Goal: Register for event/course

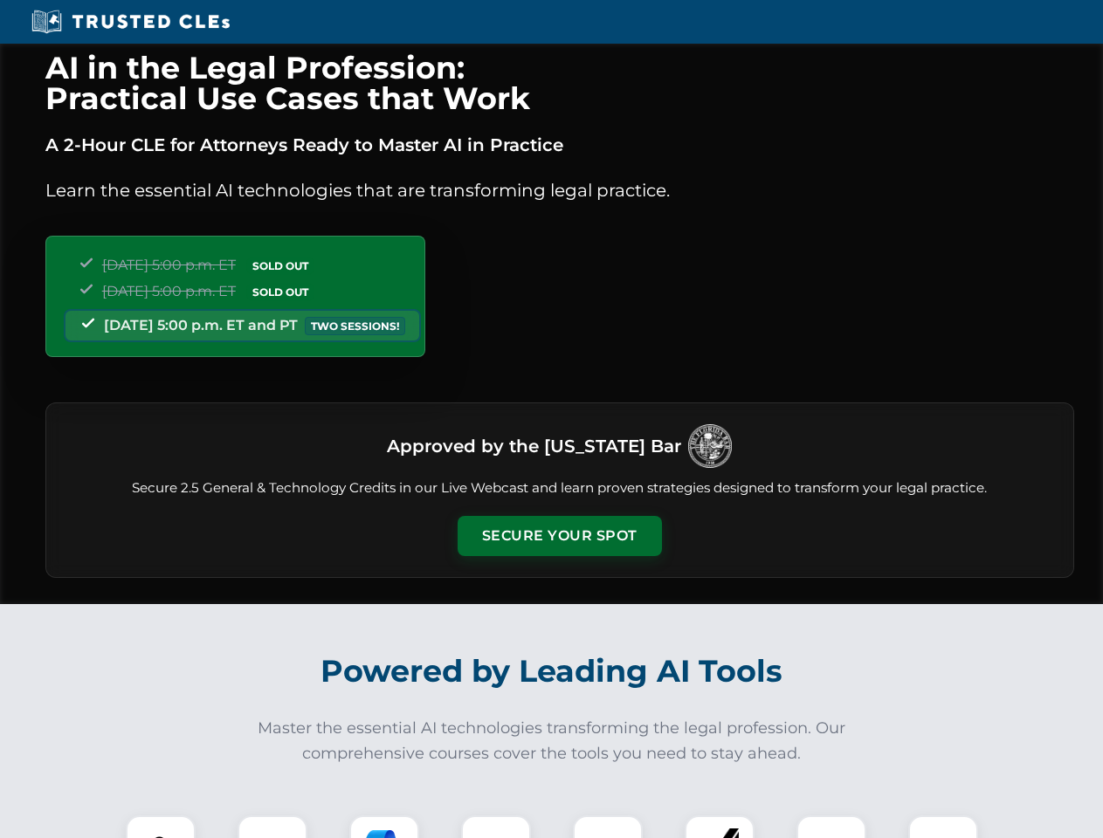
click at [559, 536] on button "Secure Your Spot" at bounding box center [560, 536] width 204 height 40
click at [161, 827] on img at bounding box center [160, 850] width 51 height 51
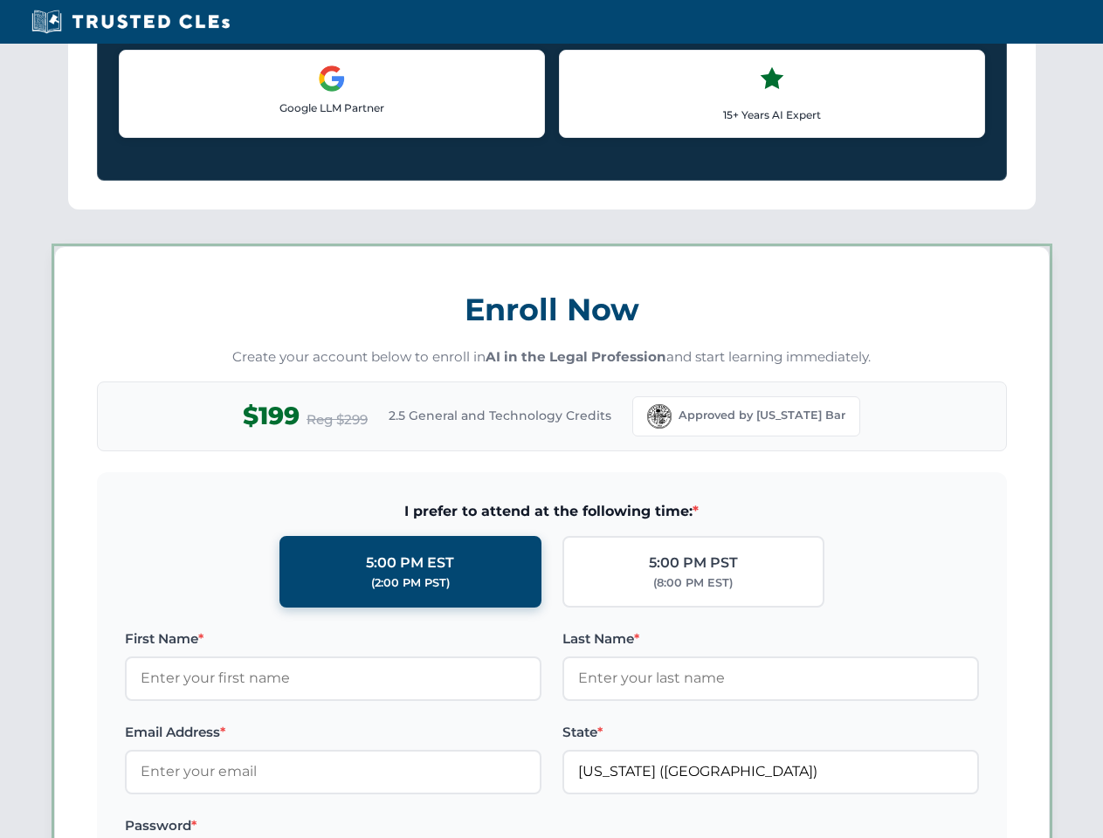
click at [384, 827] on label "Password *" at bounding box center [333, 826] width 417 height 21
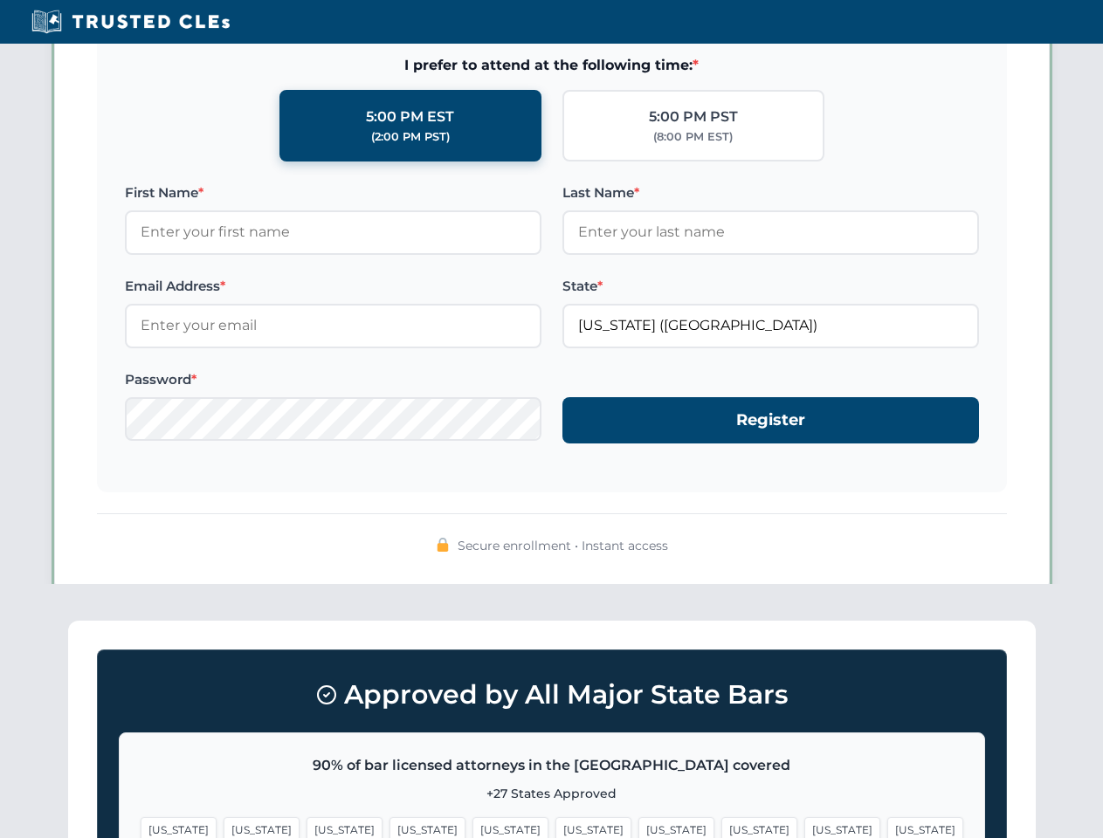
click at [804, 827] on span "[US_STATE]" at bounding box center [842, 830] width 76 height 25
